Goal: Information Seeking & Learning: Learn about a topic

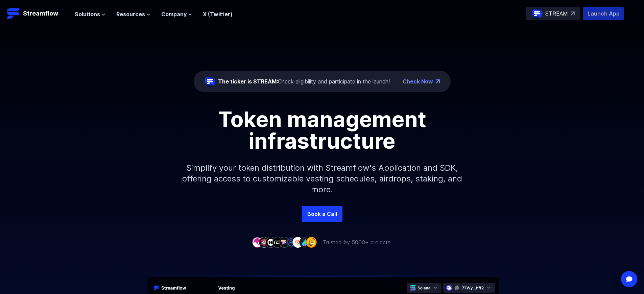
click at [604, 14] on p "Launch App" at bounding box center [603, 14] width 41 height 14
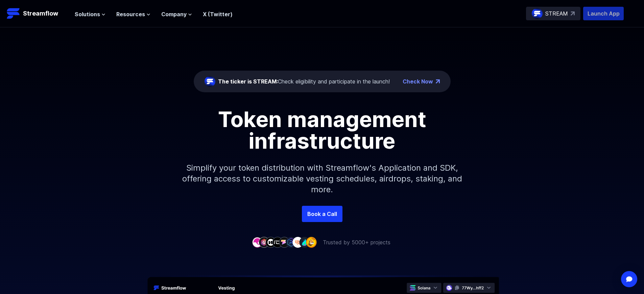
click at [604, 14] on p "Launch App" at bounding box center [603, 14] width 41 height 14
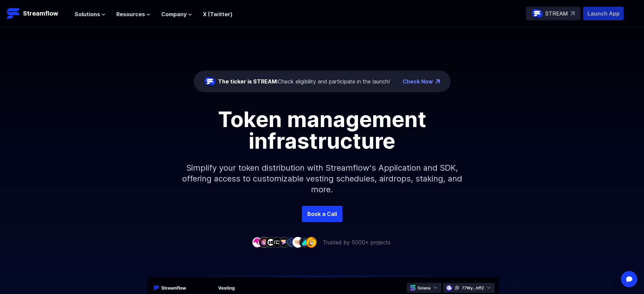
click at [604, 14] on p "Launch App" at bounding box center [603, 14] width 41 height 14
